Goal: Task Accomplishment & Management: Use online tool/utility

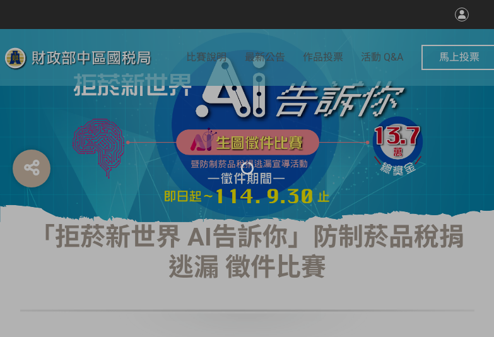
select select "vote"
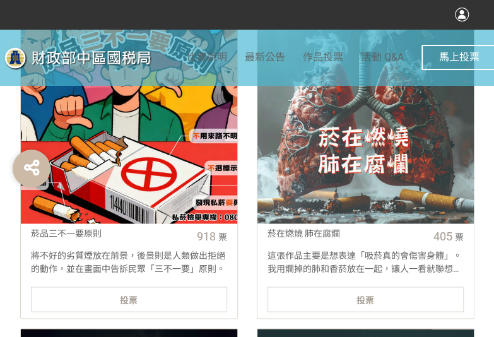
scroll to position [505, 0]
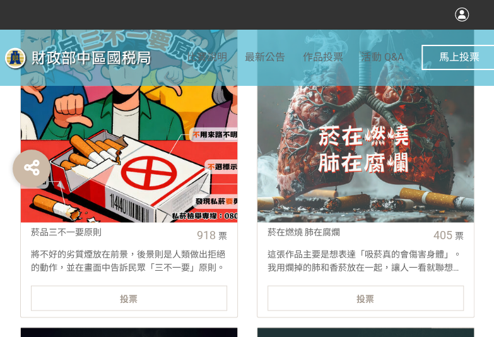
click at [182, 295] on div "投票" at bounding box center [129, 297] width 196 height 25
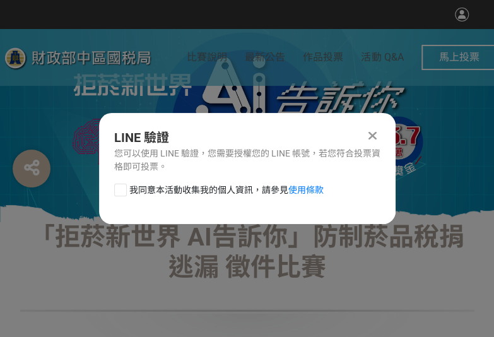
scroll to position [0, 0]
click at [119, 186] on div at bounding box center [120, 190] width 13 height 13
checkbox input "true"
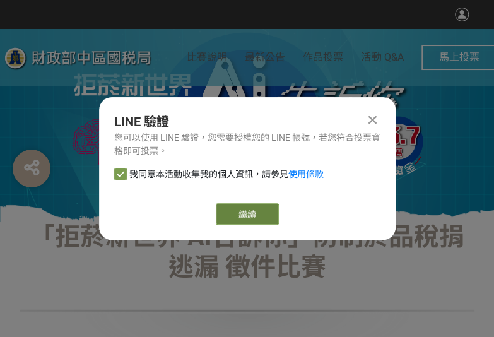
click at [259, 208] on button "繼續" at bounding box center [247, 213] width 63 height 21
click at [248, 220] on button "繼續" at bounding box center [247, 213] width 63 height 21
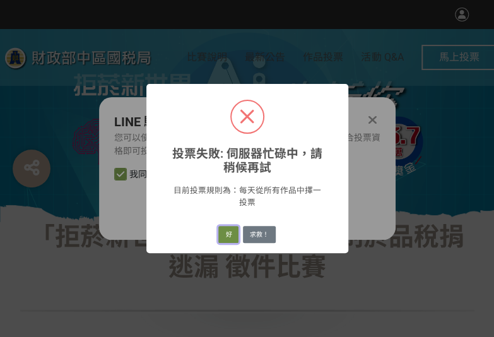
click at [221, 235] on button "好" at bounding box center [228, 235] width 20 height 18
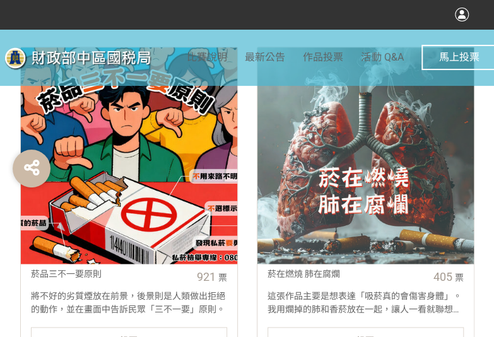
scroll to position [589, 0]
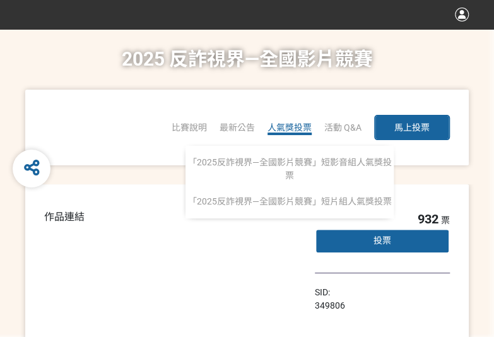
click at [286, 129] on span "人氣獎投票" at bounding box center [290, 127] width 44 height 10
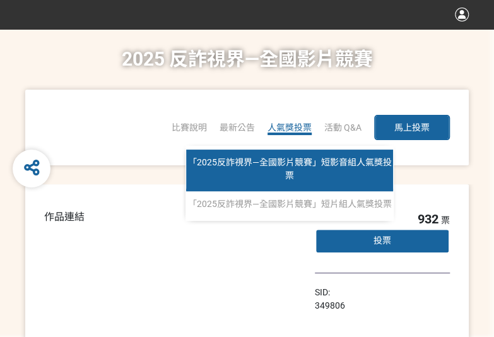
click at [292, 165] on span "「2025反詐視界—全國影片競賽」短影音組人氣獎投票" at bounding box center [290, 168] width 204 height 23
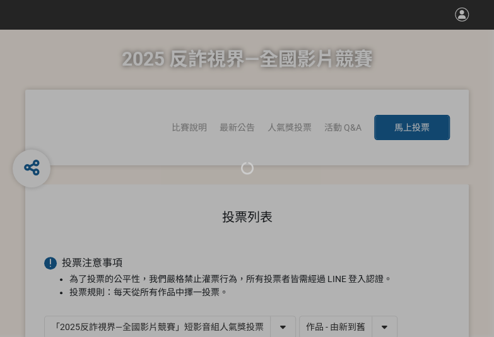
click at [350, 324] on div at bounding box center [247, 168] width 494 height 337
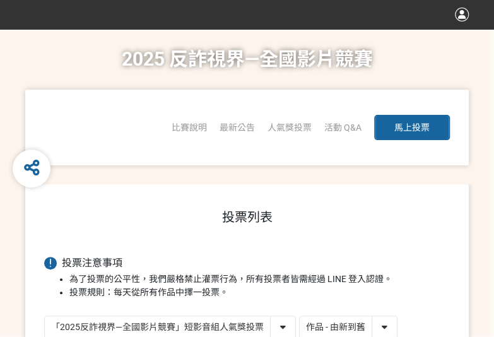
click at [373, 327] on select "作品 - 由新到舊 作品 - 由舊到新 票數 - 由多到少 票數 - 由少到多" at bounding box center [348, 327] width 97 height 22
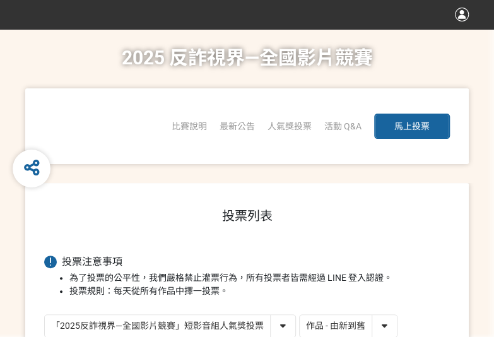
select select "vote"
click at [300, 315] on select "作品 - 由新到舊 作品 - 由舊到新 票數 - 由多到少 票數 - 由少到多" at bounding box center [348, 326] width 97 height 22
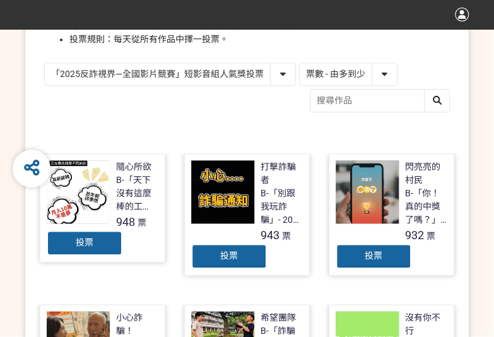
scroll to position [252, 0]
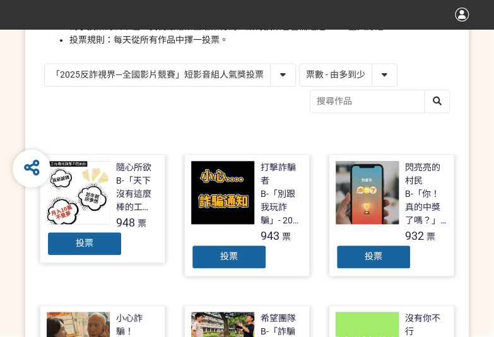
click at [225, 264] on div "投票" at bounding box center [229, 256] width 76 height 25
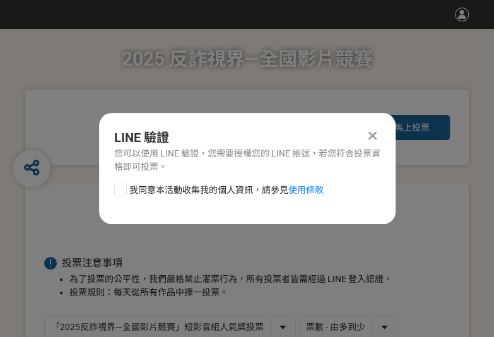
click at [120, 187] on div at bounding box center [120, 190] width 13 height 13
checkbox input "true"
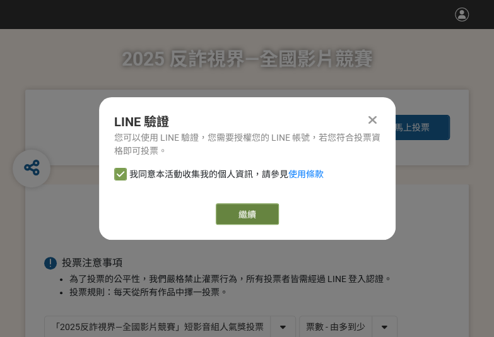
click at [252, 218] on button "繼續" at bounding box center [247, 213] width 63 height 21
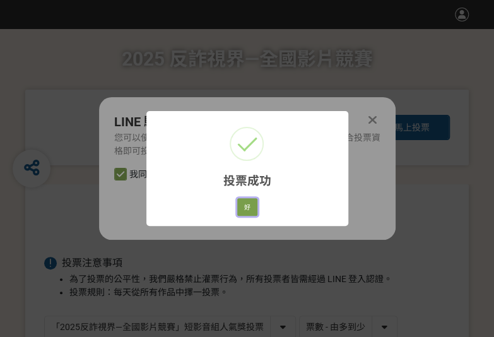
drag, startPoint x: 242, startPoint y: 204, endPoint x: 142, endPoint y: 213, distance: 100.7
click at [242, 204] on button "好" at bounding box center [247, 207] width 20 height 18
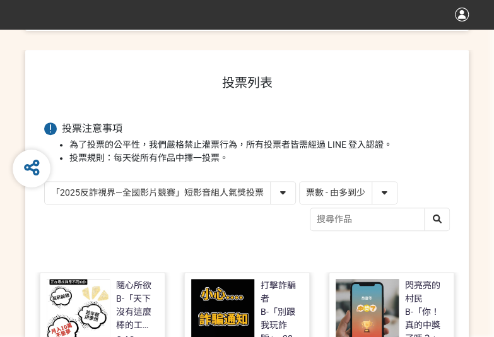
scroll to position [180, 0]
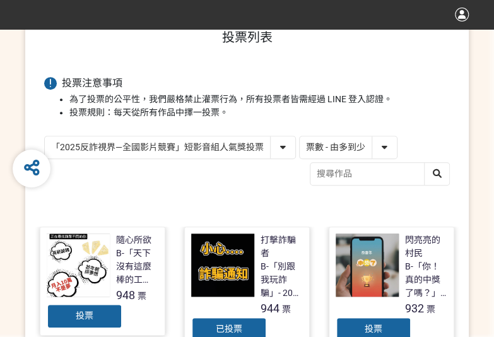
click at [258, 150] on select "「2025反詐視界—全國影片競賽」短影音組人氣獎投票 「2025反詐視界—全國影片競賽」短片組人氣獎投票" at bounding box center [170, 147] width 251 height 22
select select "13146"
click at [45, 136] on select "「2025反詐視界—全國影片競賽」短影音組人氣獎投票 「2025反詐視界—全國影片競賽」短片組人氣獎投票" at bounding box center [170, 147] width 251 height 22
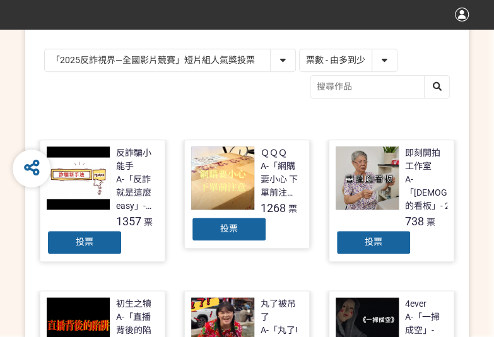
scroll to position [316, 0]
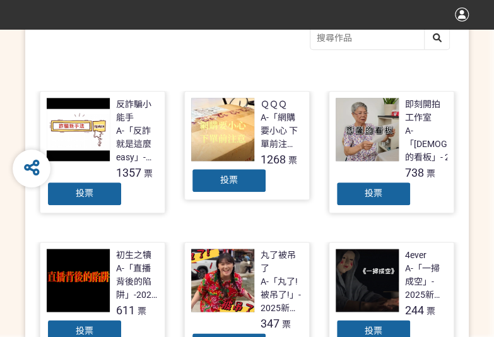
click at [228, 175] on span "投票" at bounding box center [229, 180] width 18 height 10
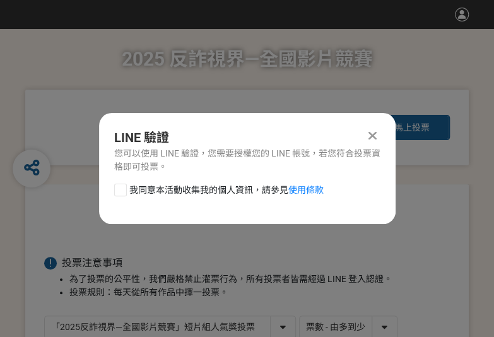
scroll to position [0, 0]
click at [124, 191] on div at bounding box center [120, 190] width 13 height 13
checkbox input "true"
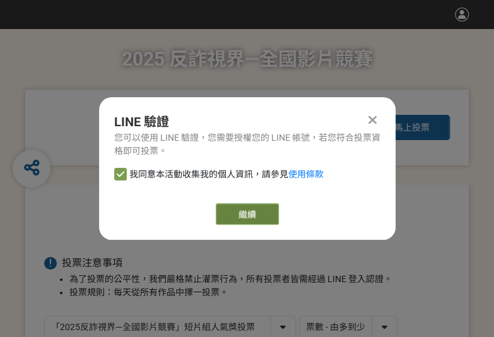
click at [222, 210] on button "繼續" at bounding box center [247, 213] width 63 height 21
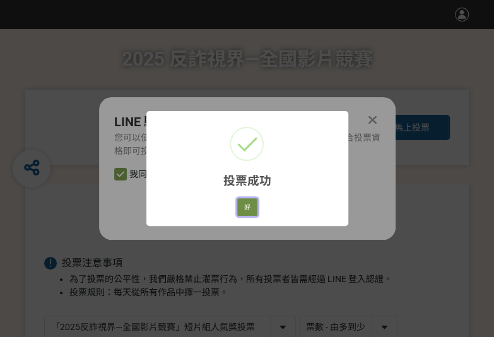
click at [249, 209] on button "好" at bounding box center [247, 207] width 20 height 18
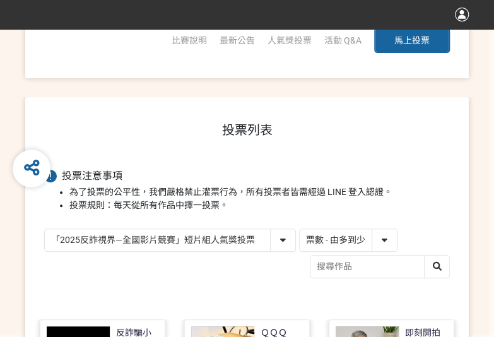
scroll to position [203, 0]
